Goal: Feedback & Contribution: Leave review/rating

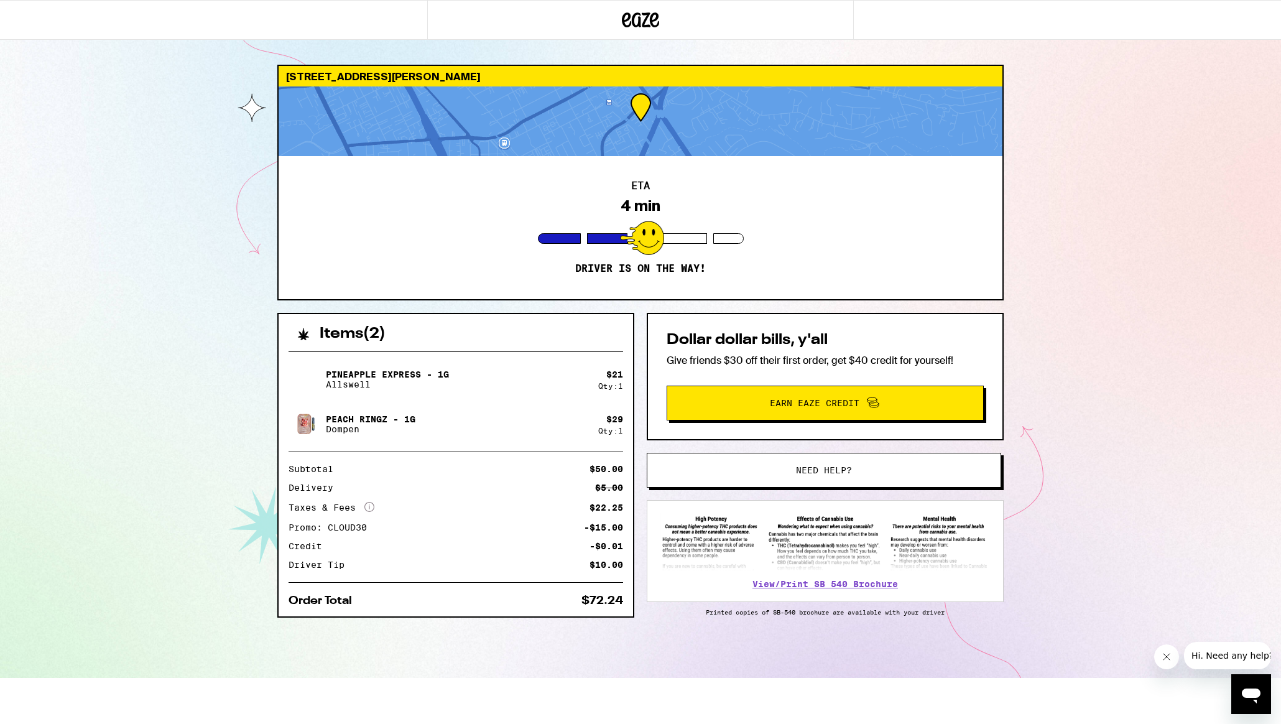
click at [1123, 290] on div "[STREET_ADDRESS][PERSON_NAME] ETA 4 min Driver is on the way! Items ( 2 ) Pinea…" at bounding box center [640, 339] width 1281 height 678
click at [671, 131] on div at bounding box center [640, 121] width 724 height 70
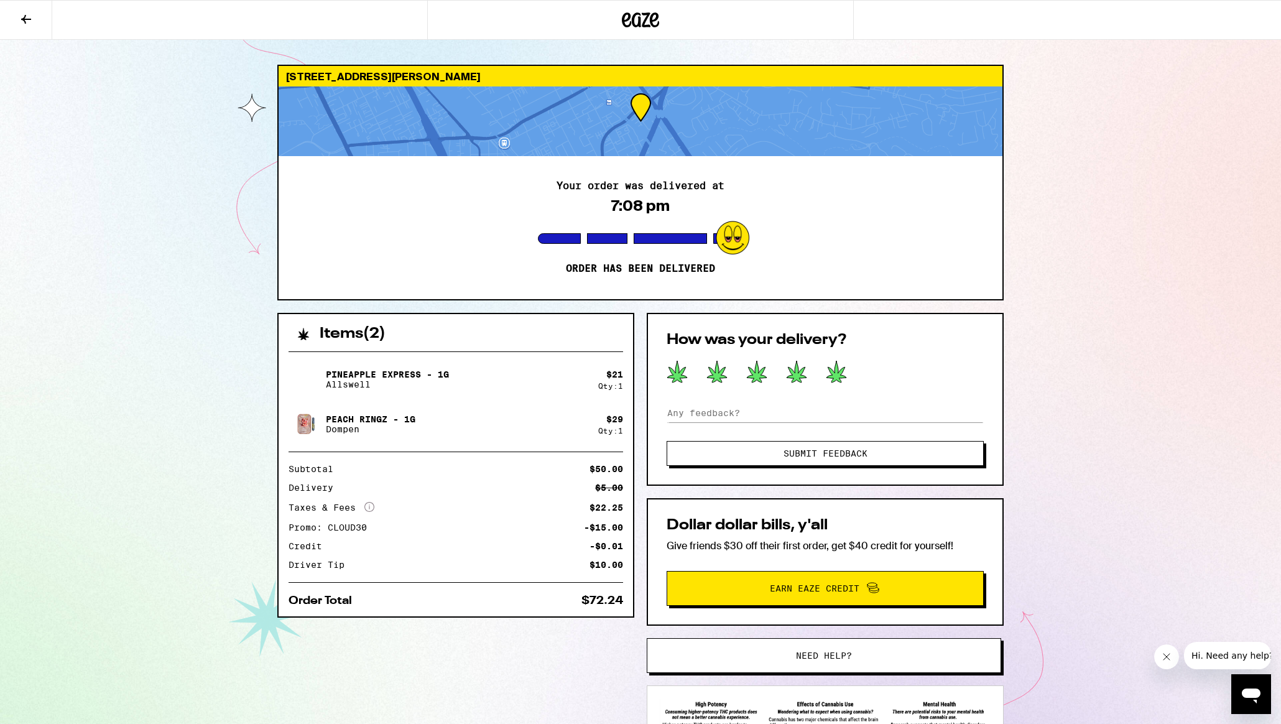
click at [840, 375] on icon at bounding box center [836, 372] width 20 height 22
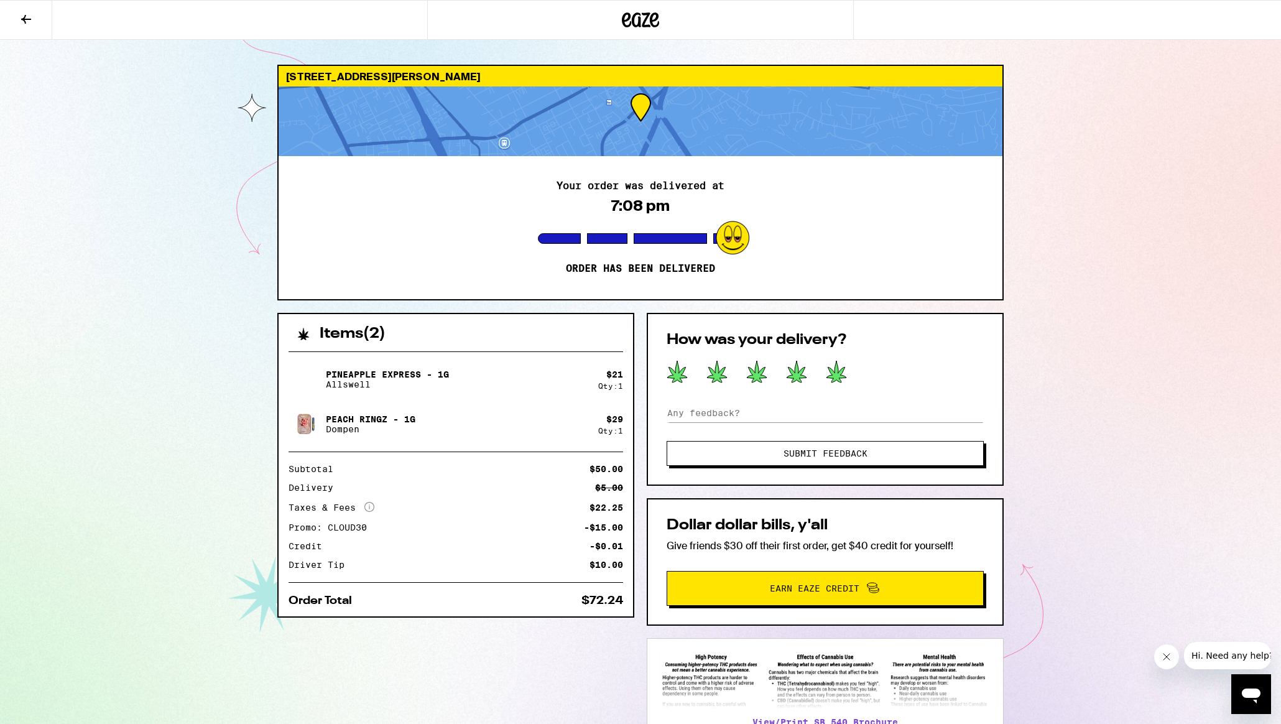
click at [840, 456] on span "Submit Feedback" at bounding box center [825, 453] width 84 height 9
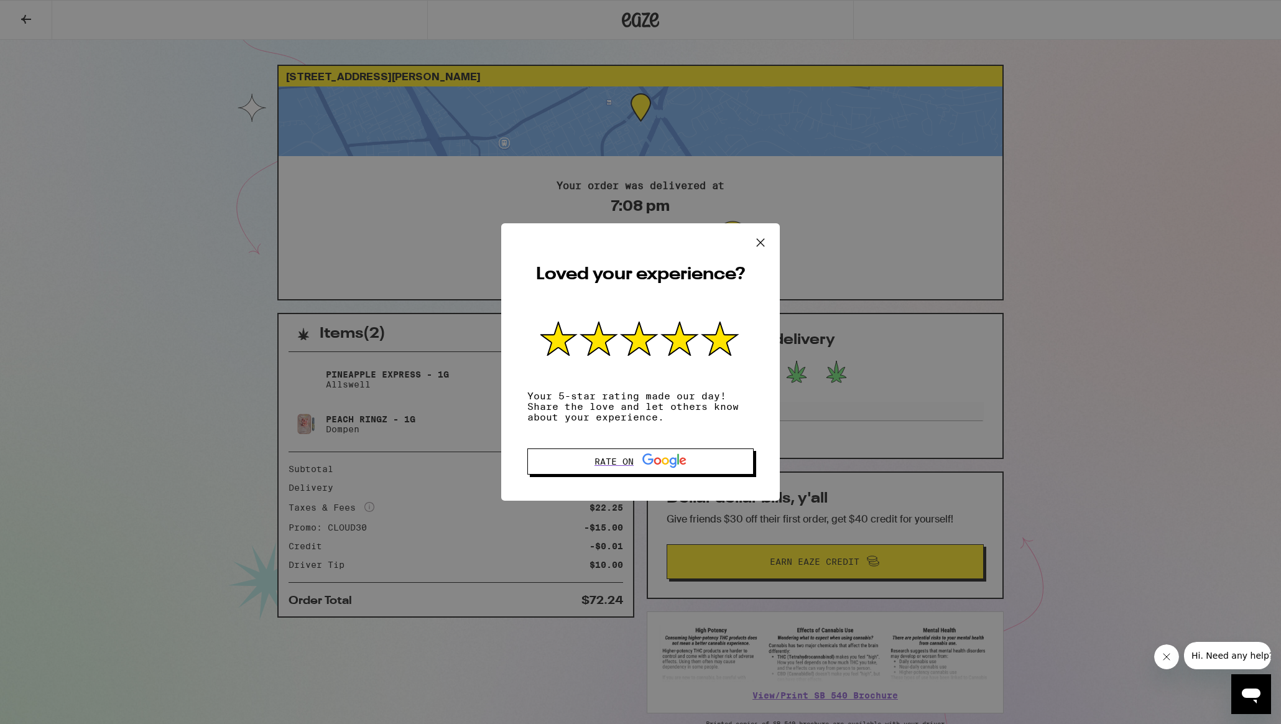
click at [755, 240] on icon at bounding box center [760, 242] width 19 height 19
